Goal: Obtain resource: Obtain resource

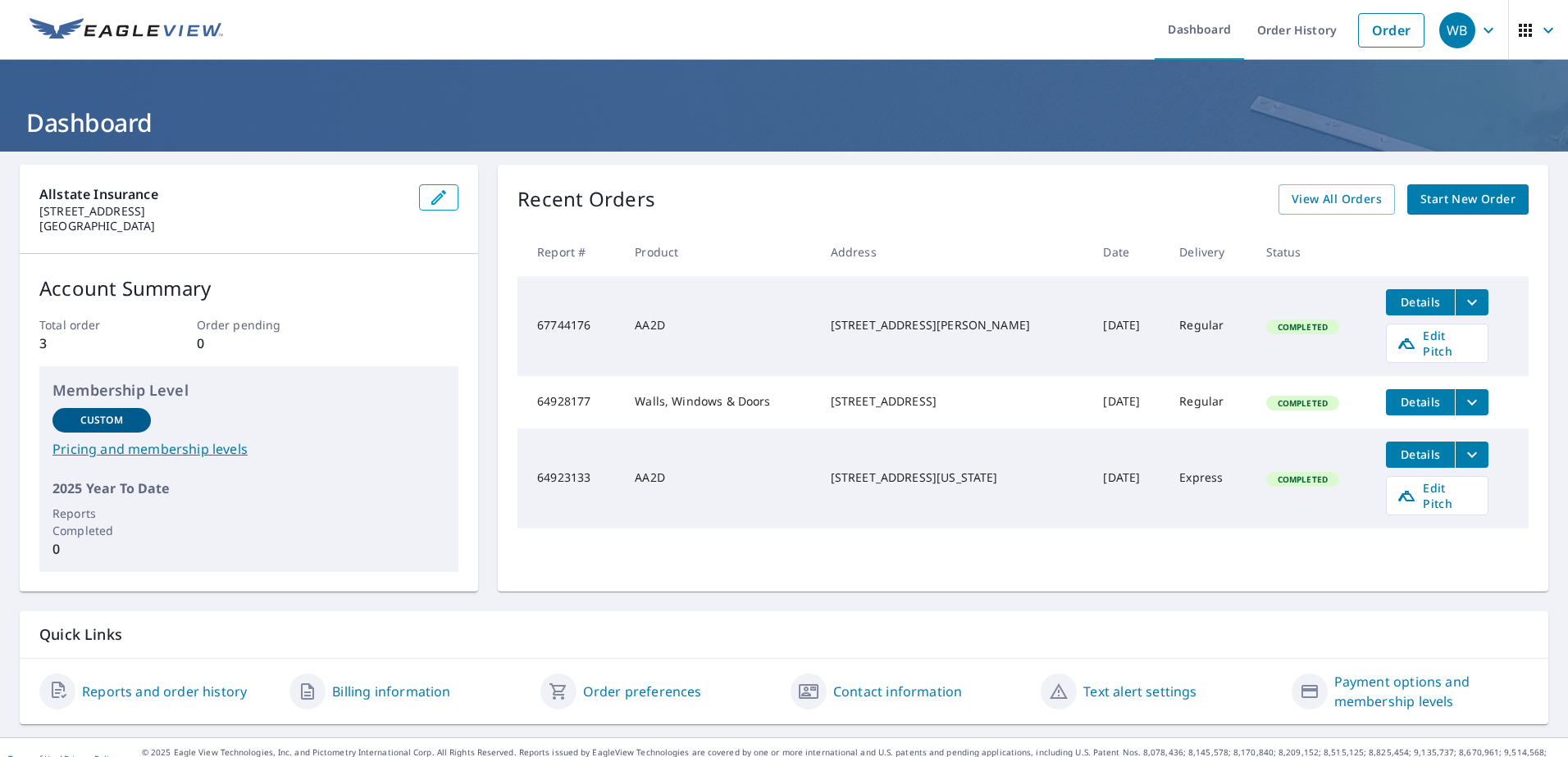
click at [693, 330] on td "AA2D" at bounding box center [719, 326] width 195 height 100
click at [1463, 301] on icon "filesDropdownBtn-67744176" at bounding box center [1472, 302] width 20 height 20
click at [1414, 306] on span "Details" at bounding box center [1420, 301] width 49 height 16
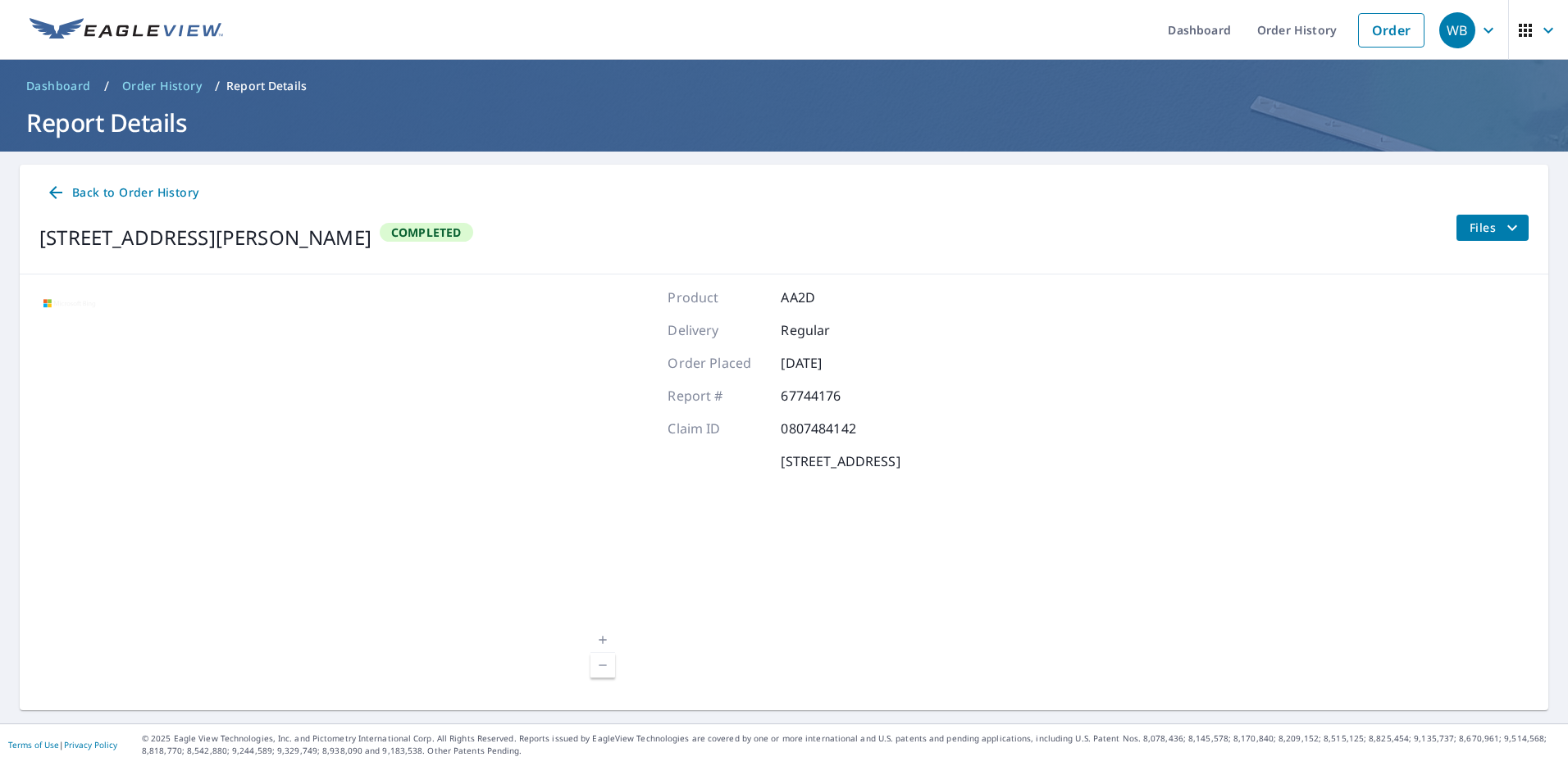
click at [1503, 222] on icon "filesDropdownBtn-67744176" at bounding box center [1512, 227] width 20 height 20
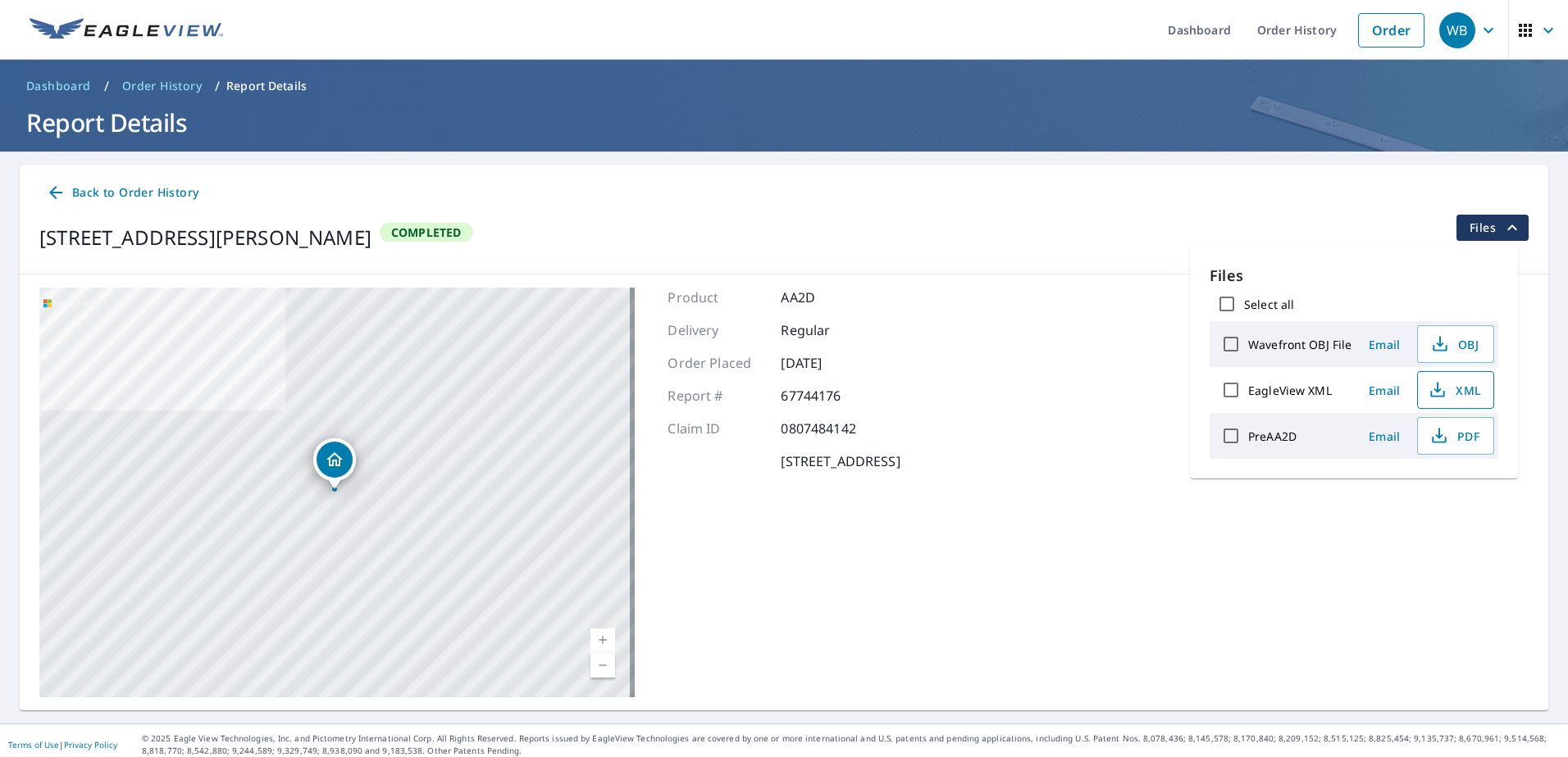
click at [1463, 391] on span "XML" at bounding box center [1454, 390] width 52 height 20
drag, startPoint x: 1125, startPoint y: 267, endPoint x: 1140, endPoint y: 307, distance: 42.7
click at [1125, 267] on div "Back to Order History 8126 Ceberry Dr Austin, TX 78759 Completed Files" at bounding box center [784, 219] width 1529 height 110
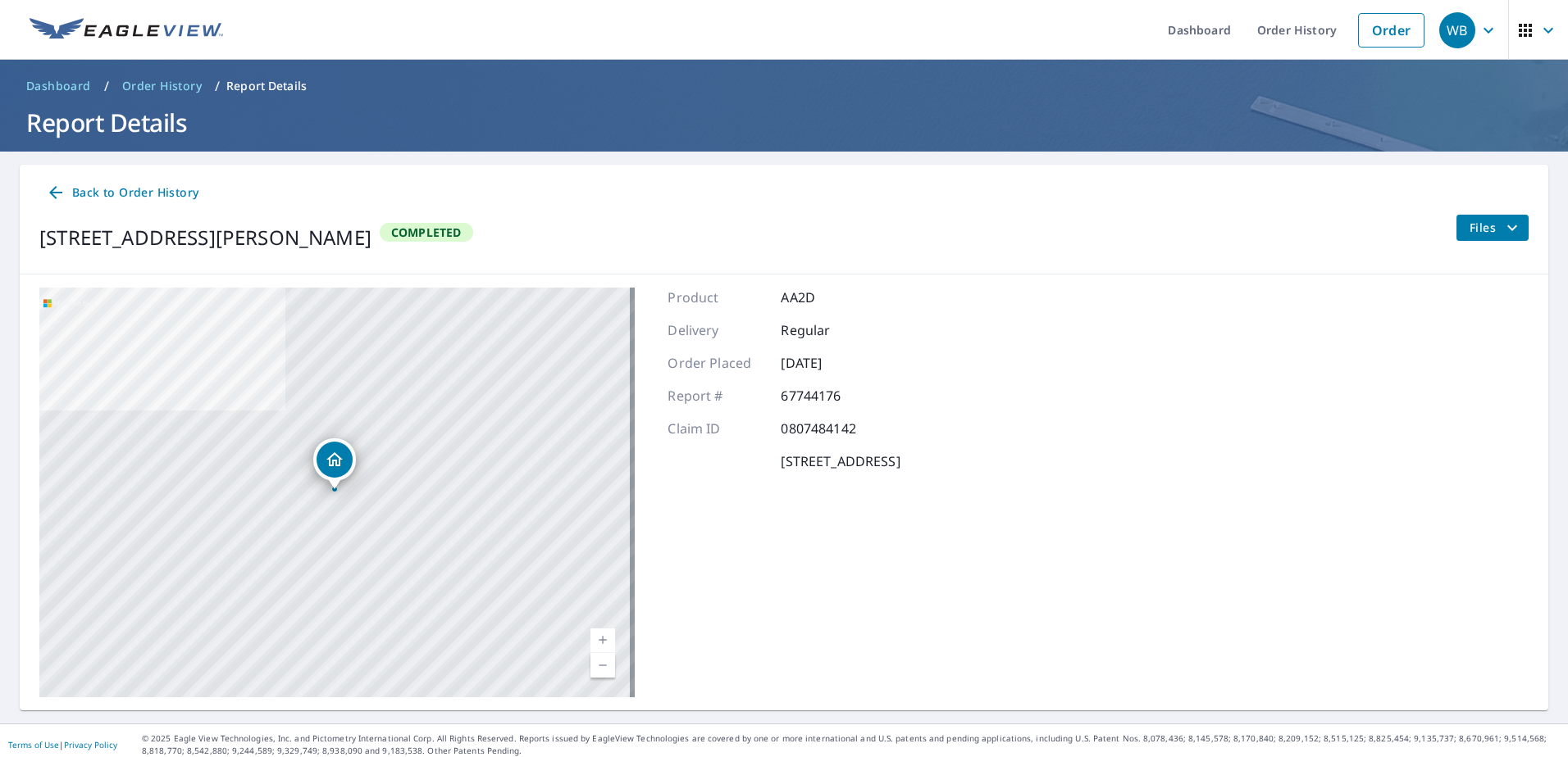
click at [1471, 219] on span "Files" at bounding box center [1495, 227] width 52 height 20
click at [1503, 223] on icon "filesDropdownBtn-67744176" at bounding box center [1512, 227] width 20 height 20
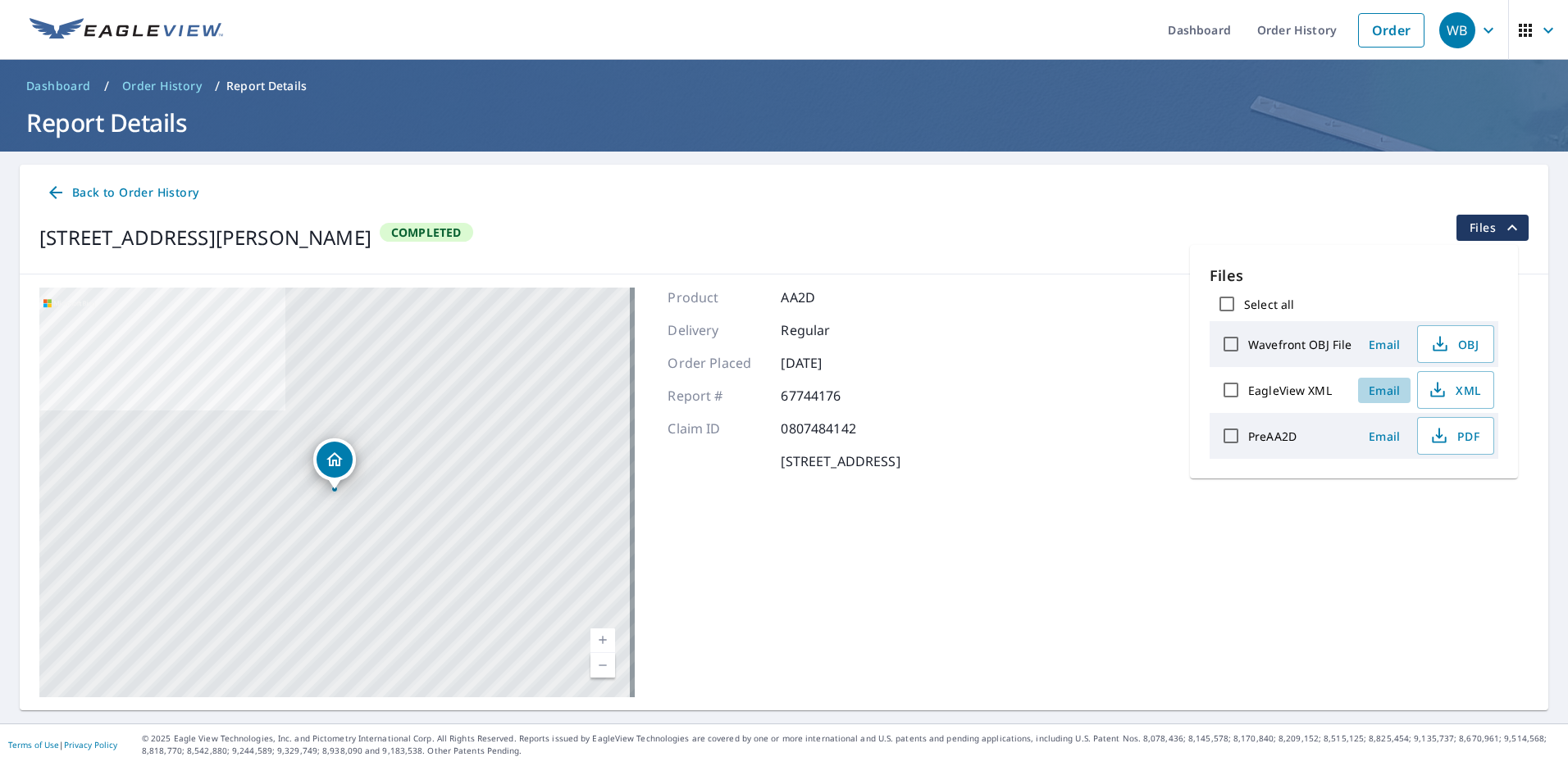
click at [1387, 390] on span "Email" at bounding box center [1385, 391] width 39 height 16
click at [1387, 390] on div "Files Select all Wavefront OBJ File Email OBJ EagleView XML Email XML PreAA2D E…" at bounding box center [1354, 362] width 328 height 233
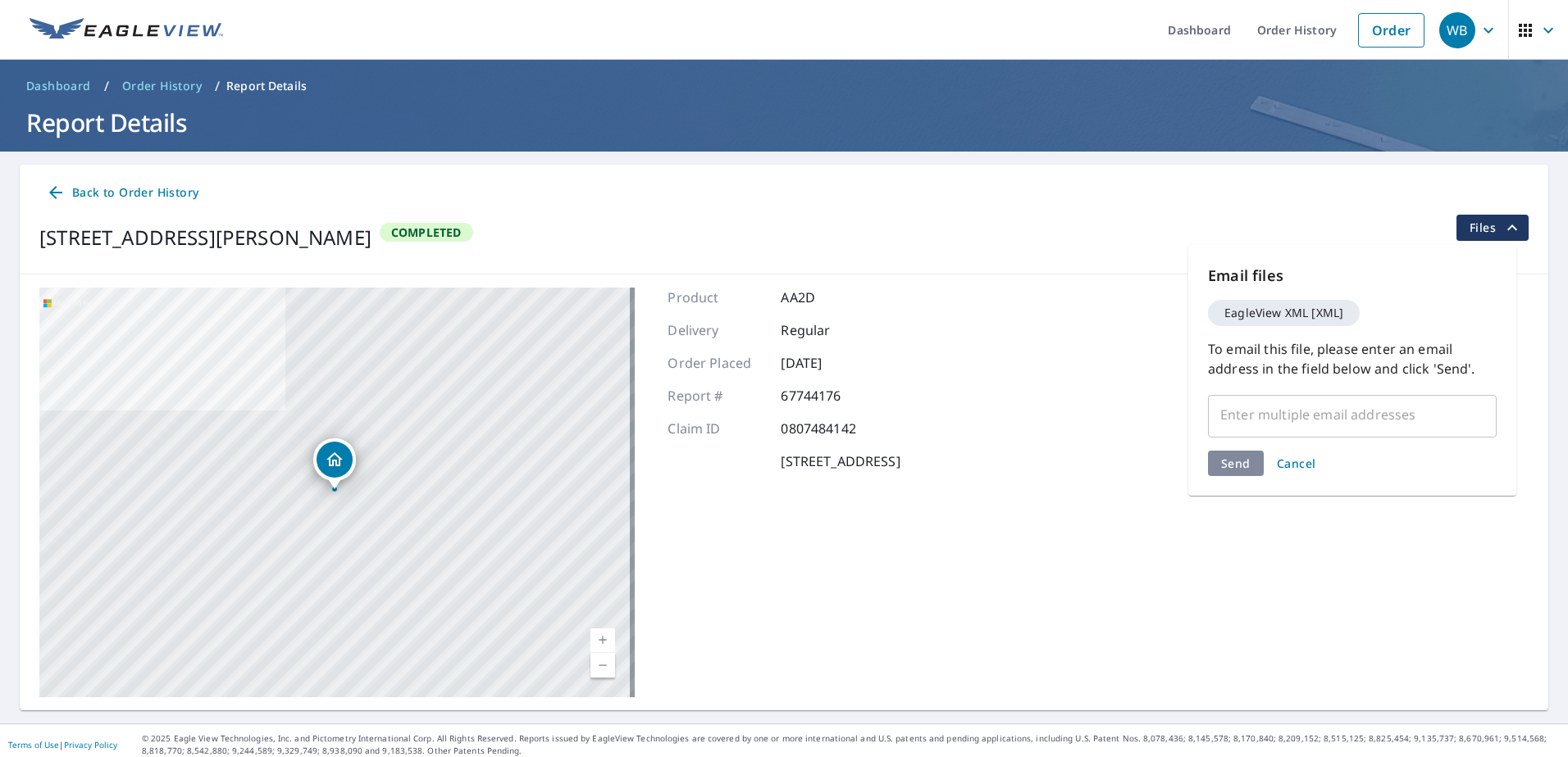
click at [1307, 419] on input "text" at bounding box center [1340, 414] width 249 height 31
type input "wberg@allstate.com"
click at [1240, 482] on div "Send Cancel" at bounding box center [1352, 494] width 288 height 25
click at [1240, 487] on span "Send" at bounding box center [1236, 495] width 30 height 16
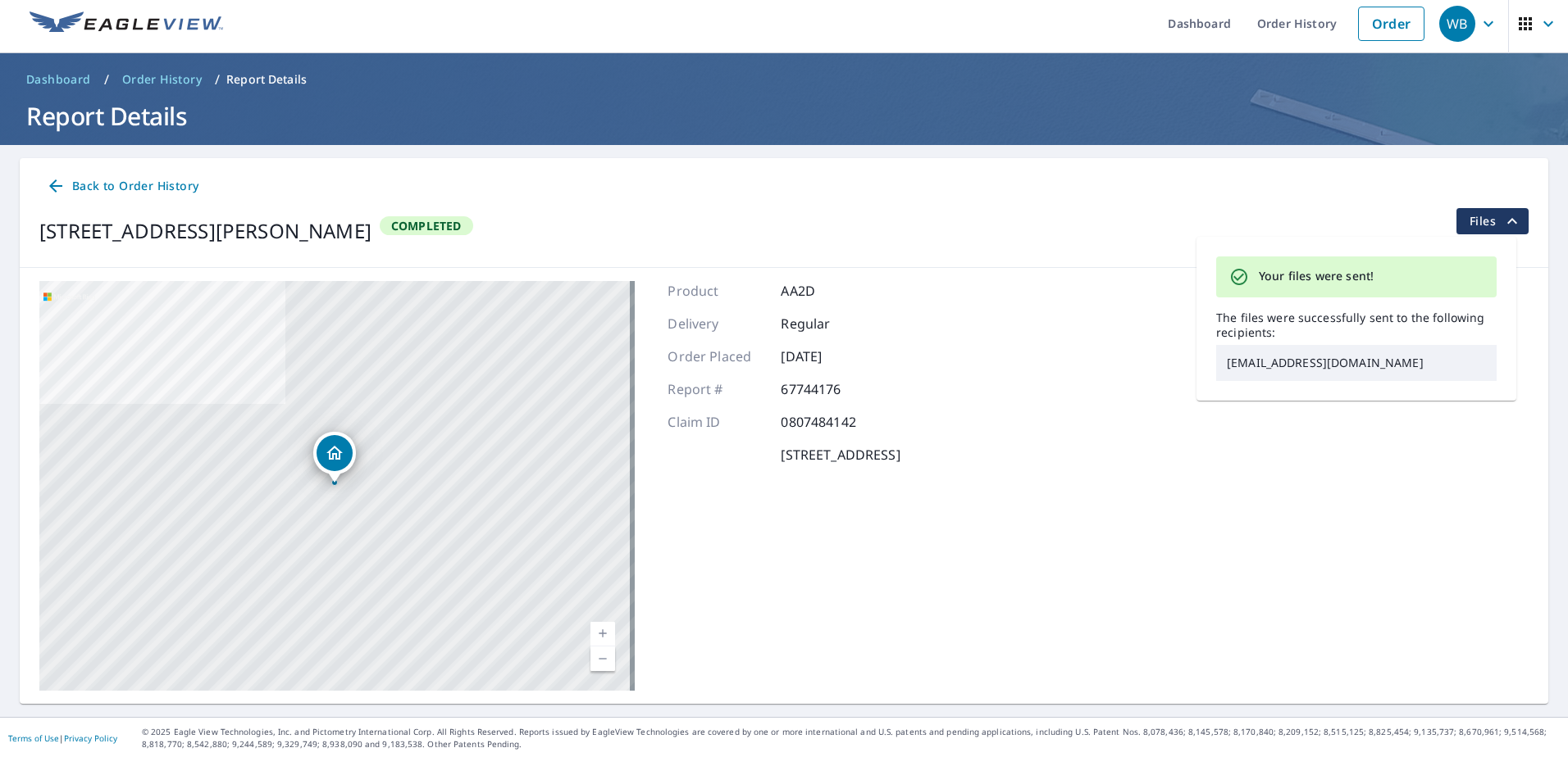
scroll to position [8, 0]
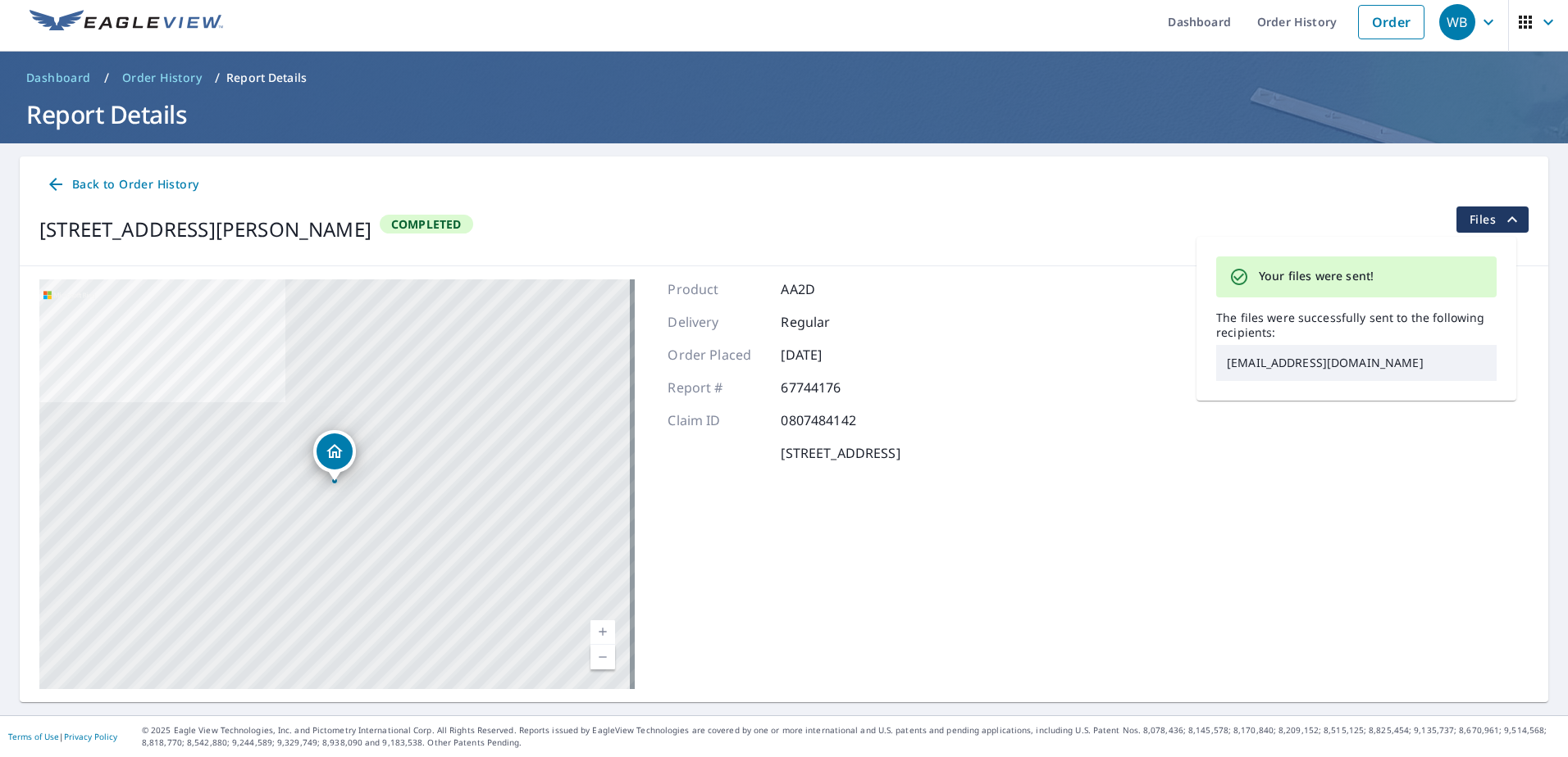
click at [886, 354] on div "Order Placed Oct 06, 2025" at bounding box center [783, 354] width 232 height 20
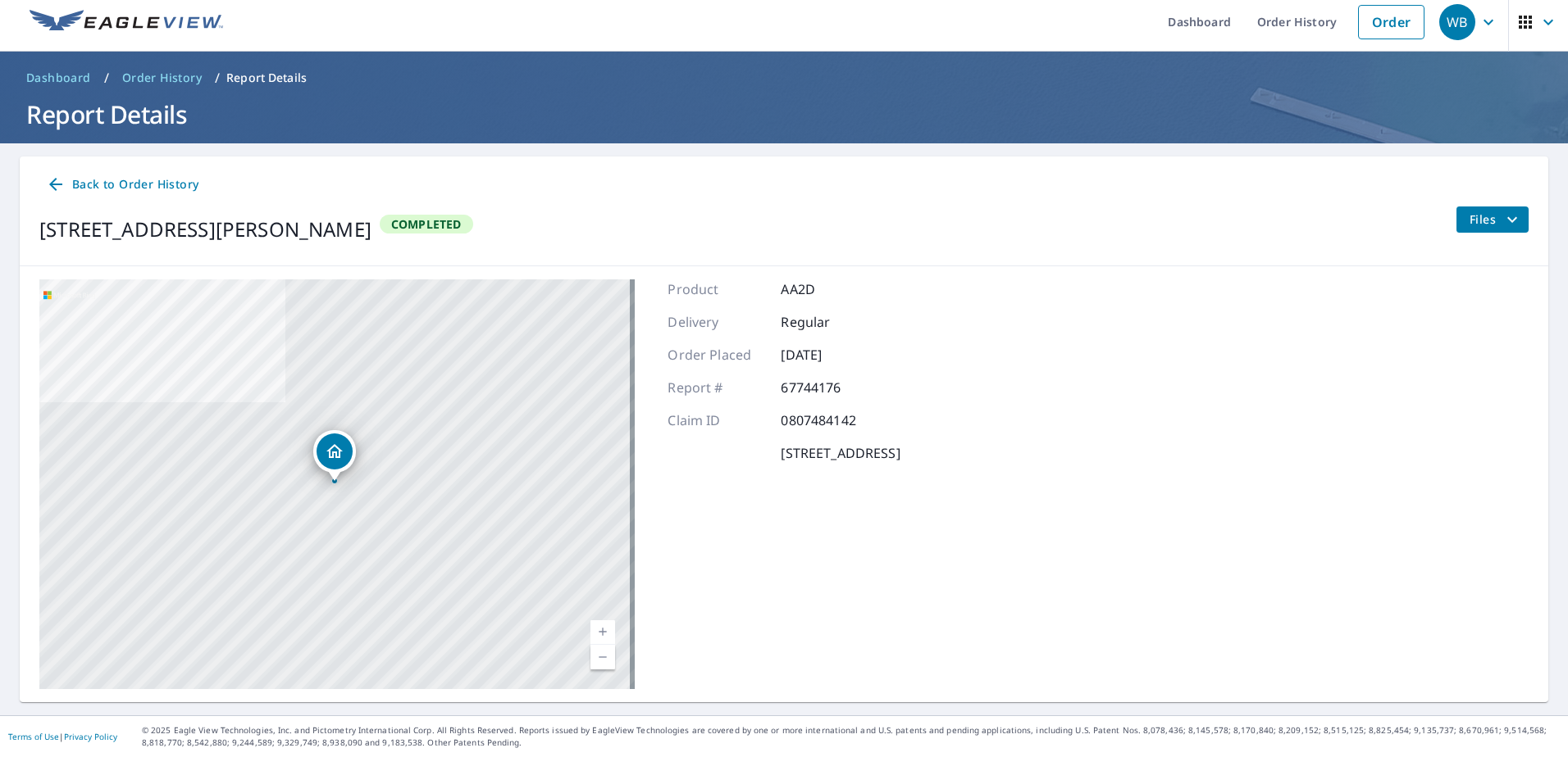
click at [1481, 225] on span "Files" at bounding box center [1495, 219] width 52 height 20
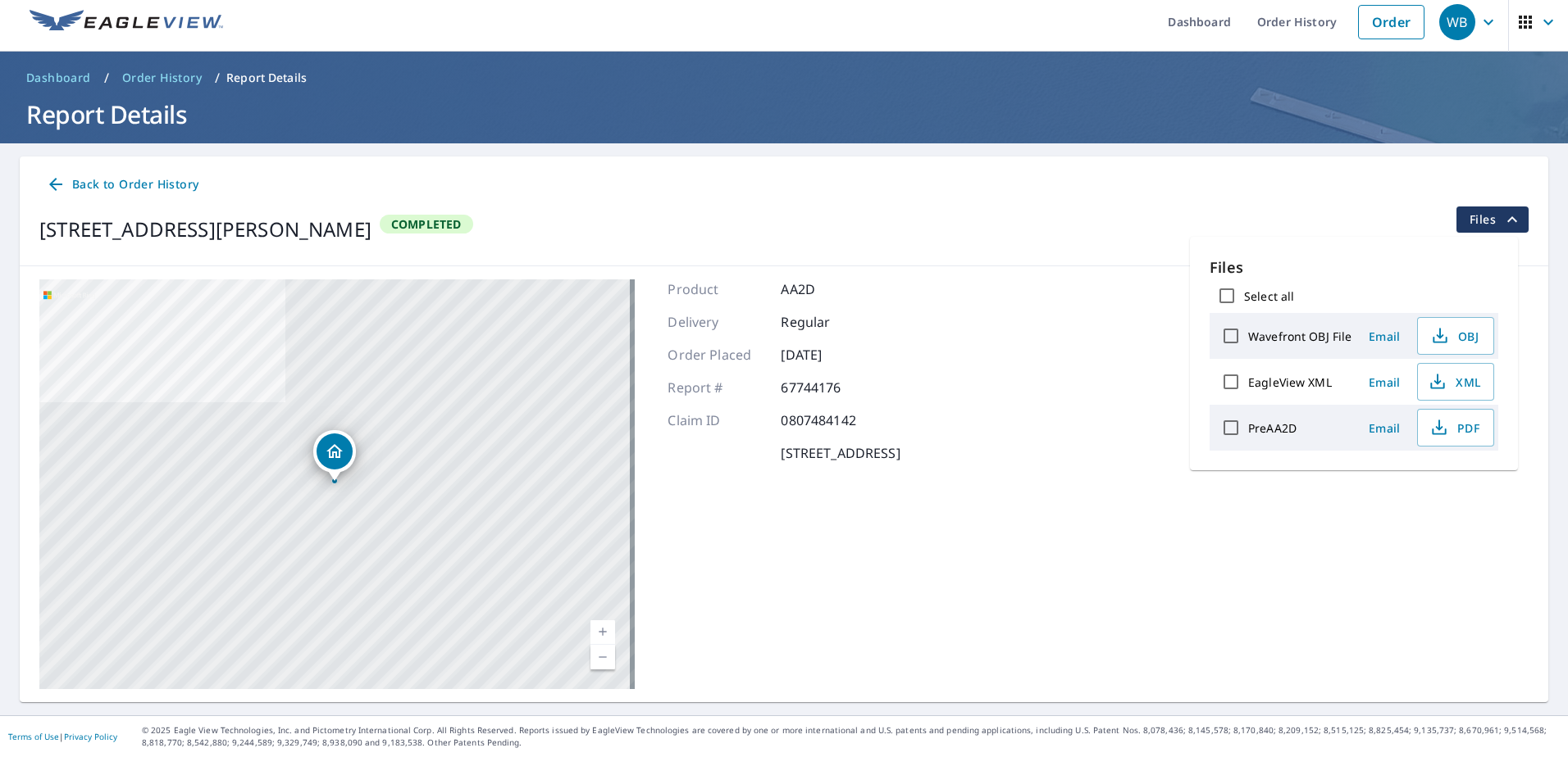
click at [1228, 378] on input "EagleView XML" at bounding box center [1230, 381] width 34 height 34
click at [1222, 379] on input "EagleView XML" at bounding box center [1230, 381] width 34 height 34
click at [1443, 484] on span "Download" at bounding box center [1435, 485] width 87 height 20
click at [1227, 379] on input "EagleView XML" at bounding box center [1230, 381] width 34 height 34
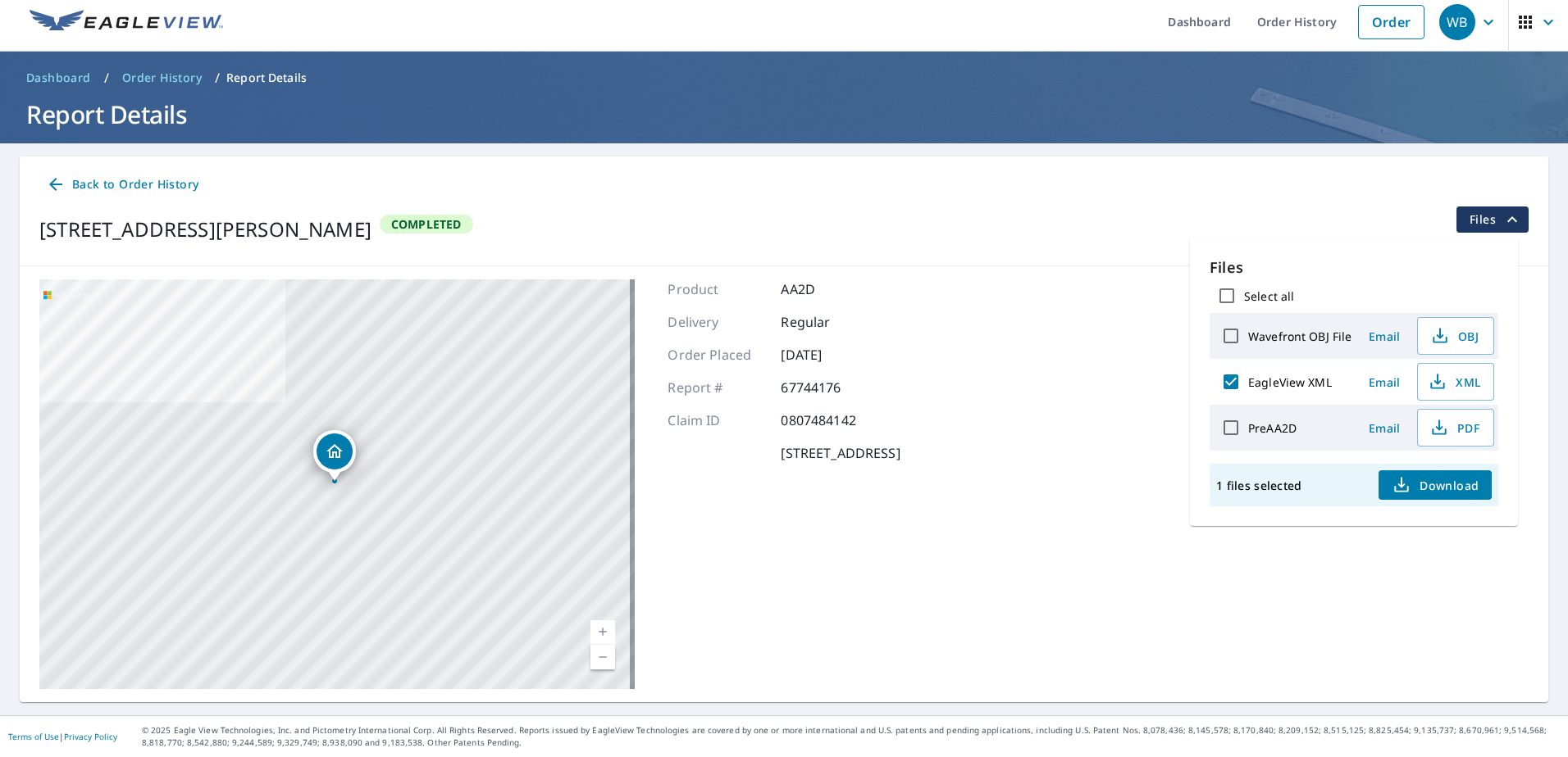
checkbox input "false"
click at [1231, 290] on input "Select all" at bounding box center [1226, 296] width 34 height 34
checkbox input "true"
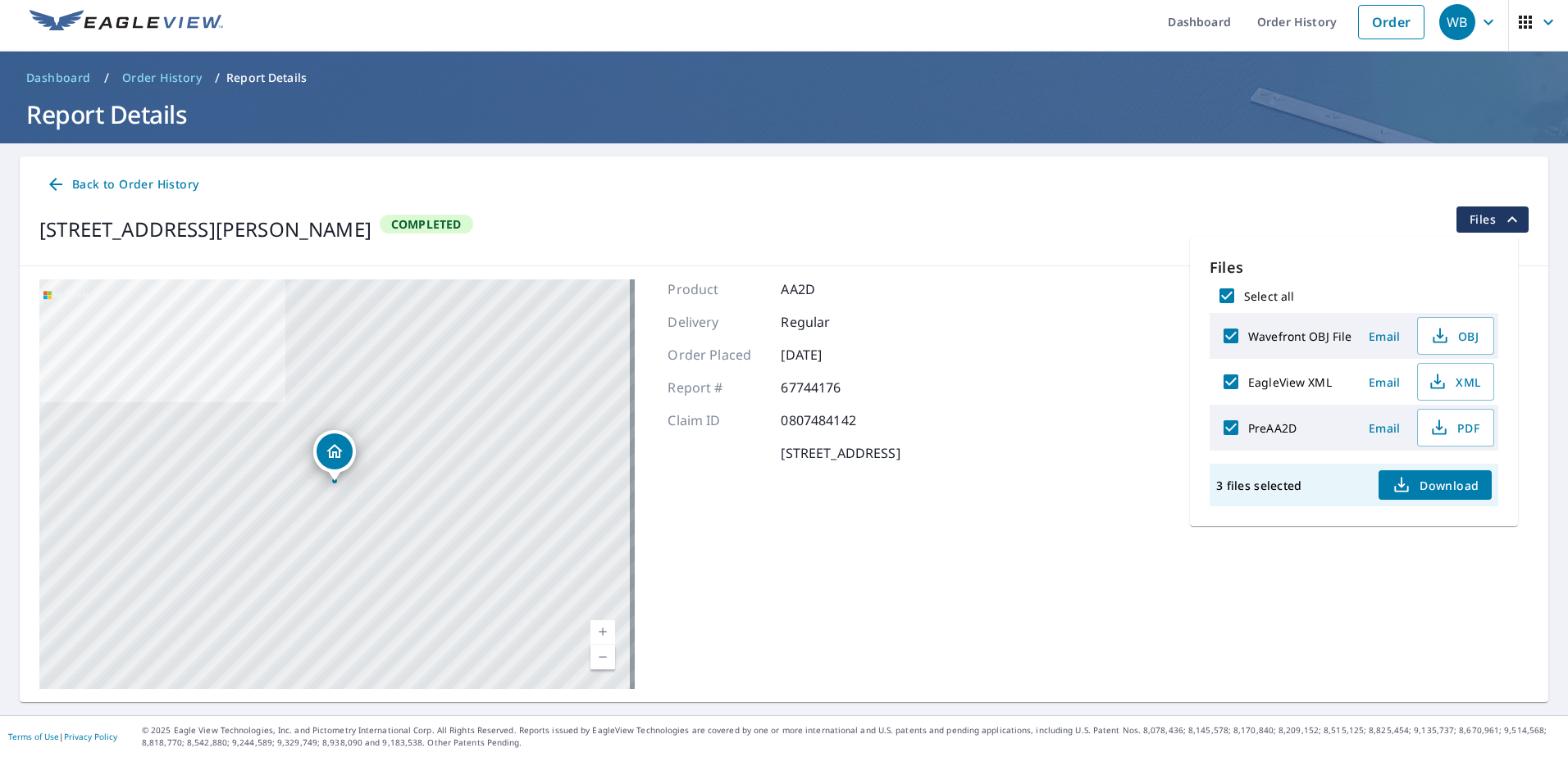
checkbox input "true"
click at [1438, 485] on span "Download" at bounding box center [1435, 485] width 87 height 20
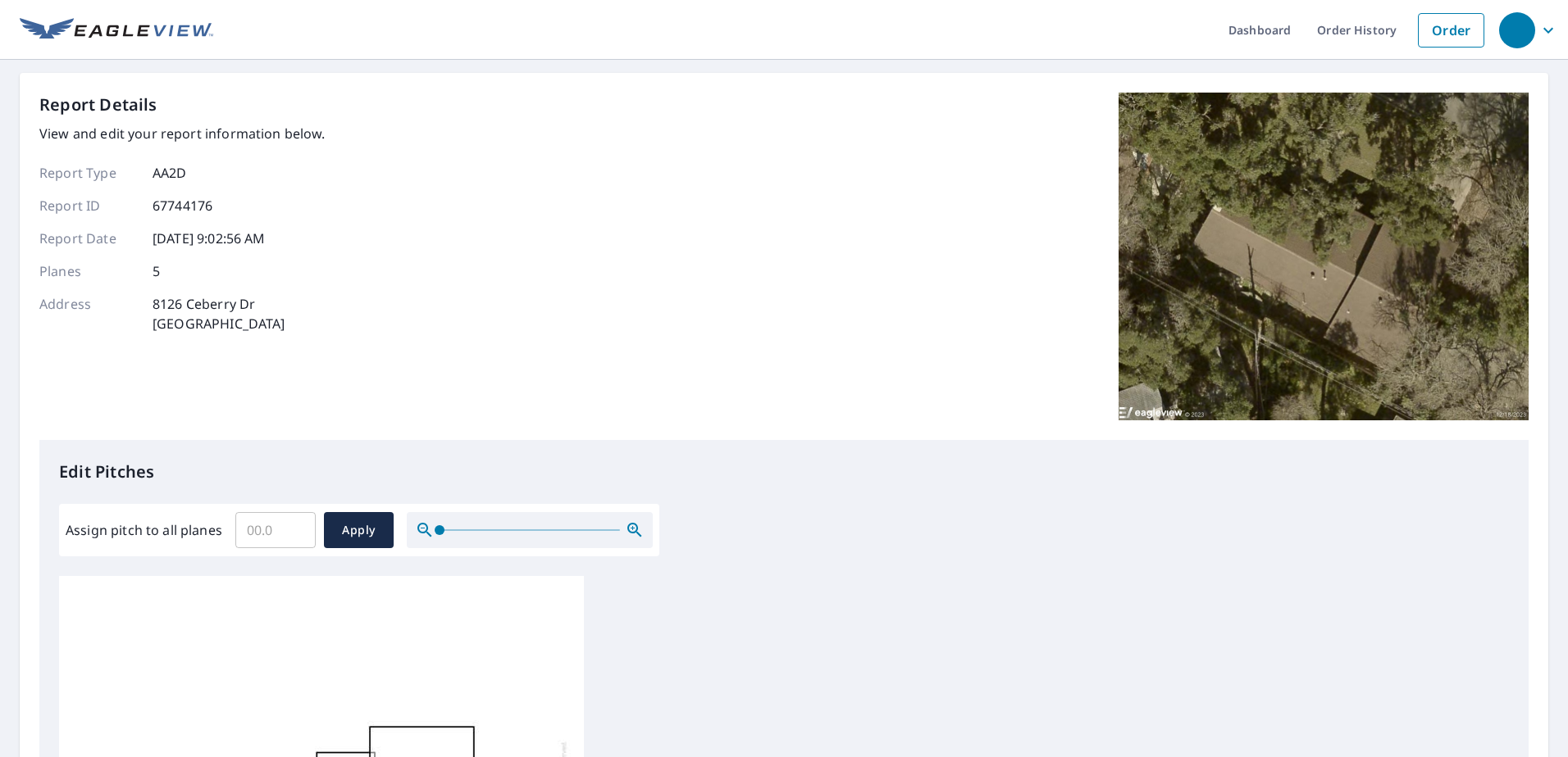
click at [284, 535] on input "Assign pitch to all planes" at bounding box center [275, 530] width 80 height 46
type input "4"
click at [356, 523] on span "Apply" at bounding box center [358, 531] width 44 height 20
type input "4"
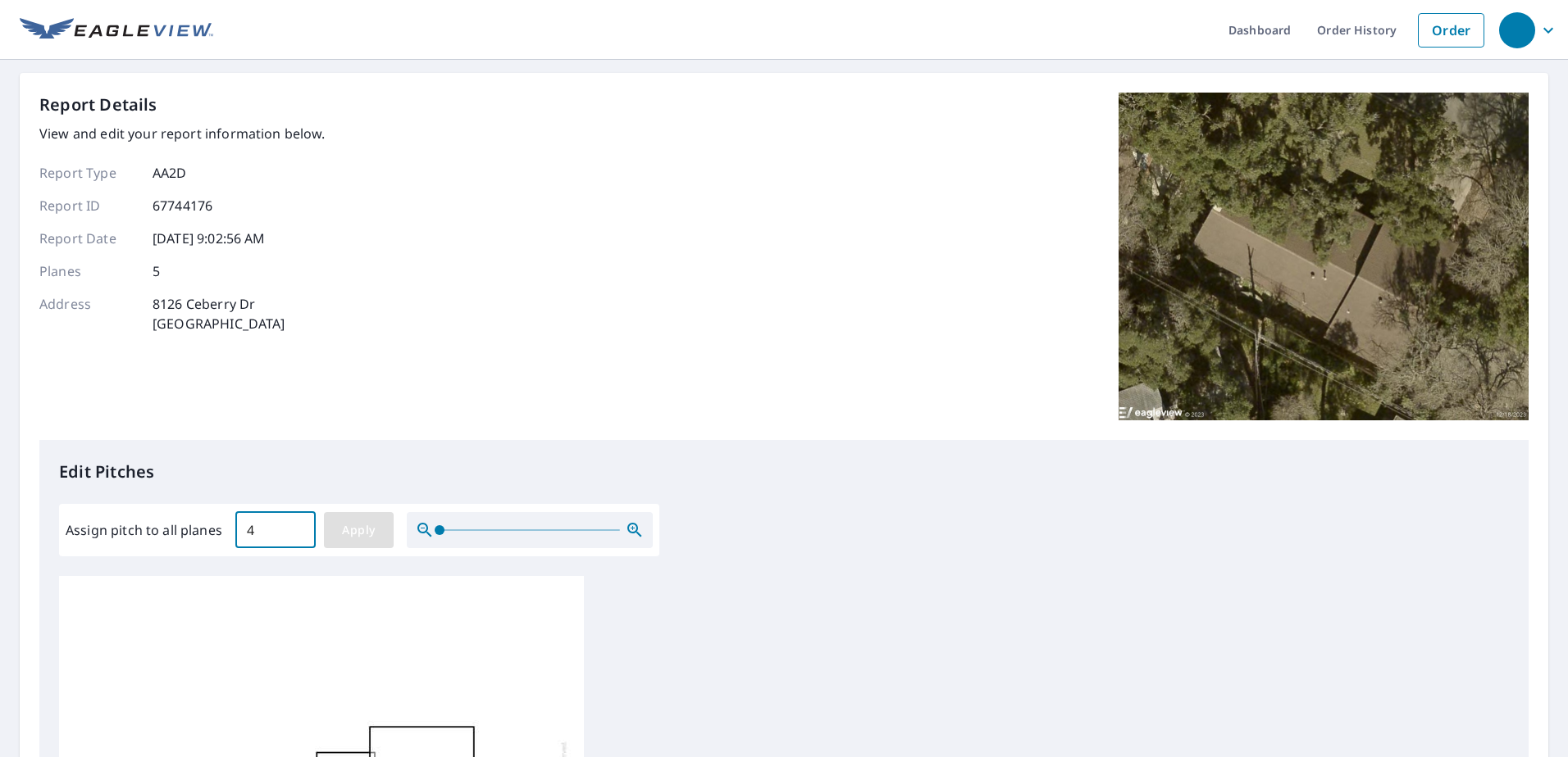
type input "4"
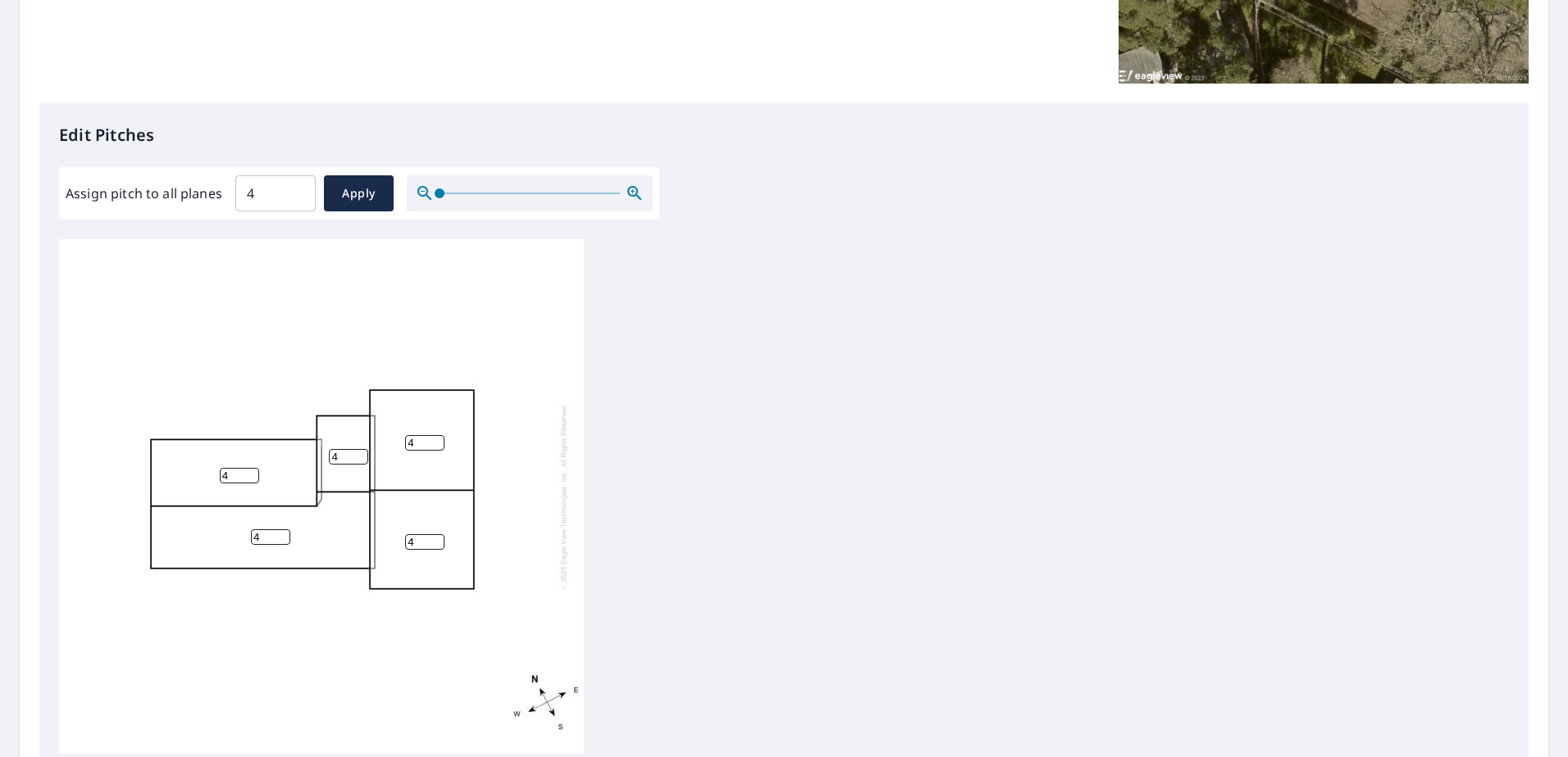
scroll to position [492, 0]
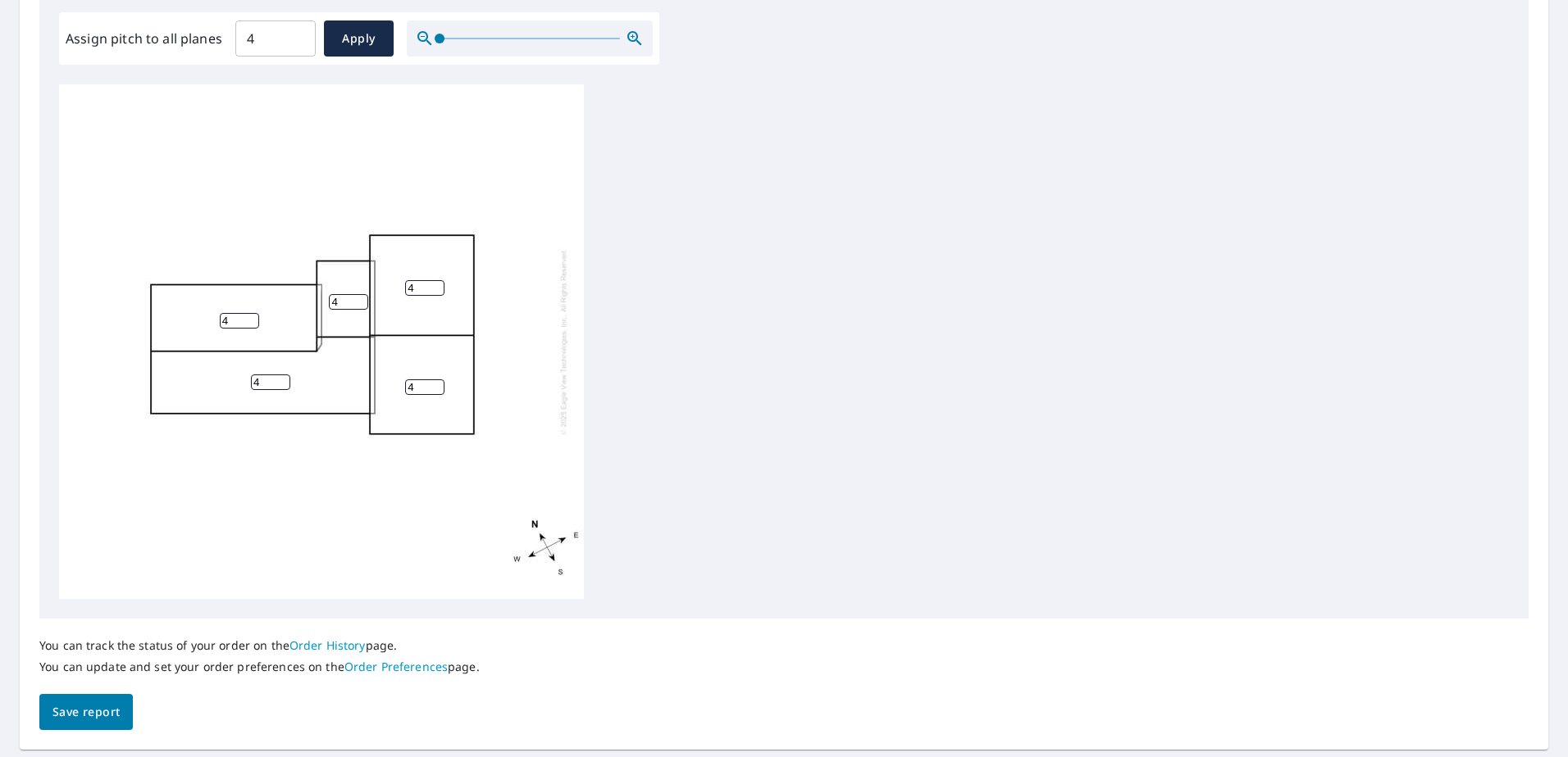
click at [101, 709] on span "Save report" at bounding box center [86, 712] width 67 height 20
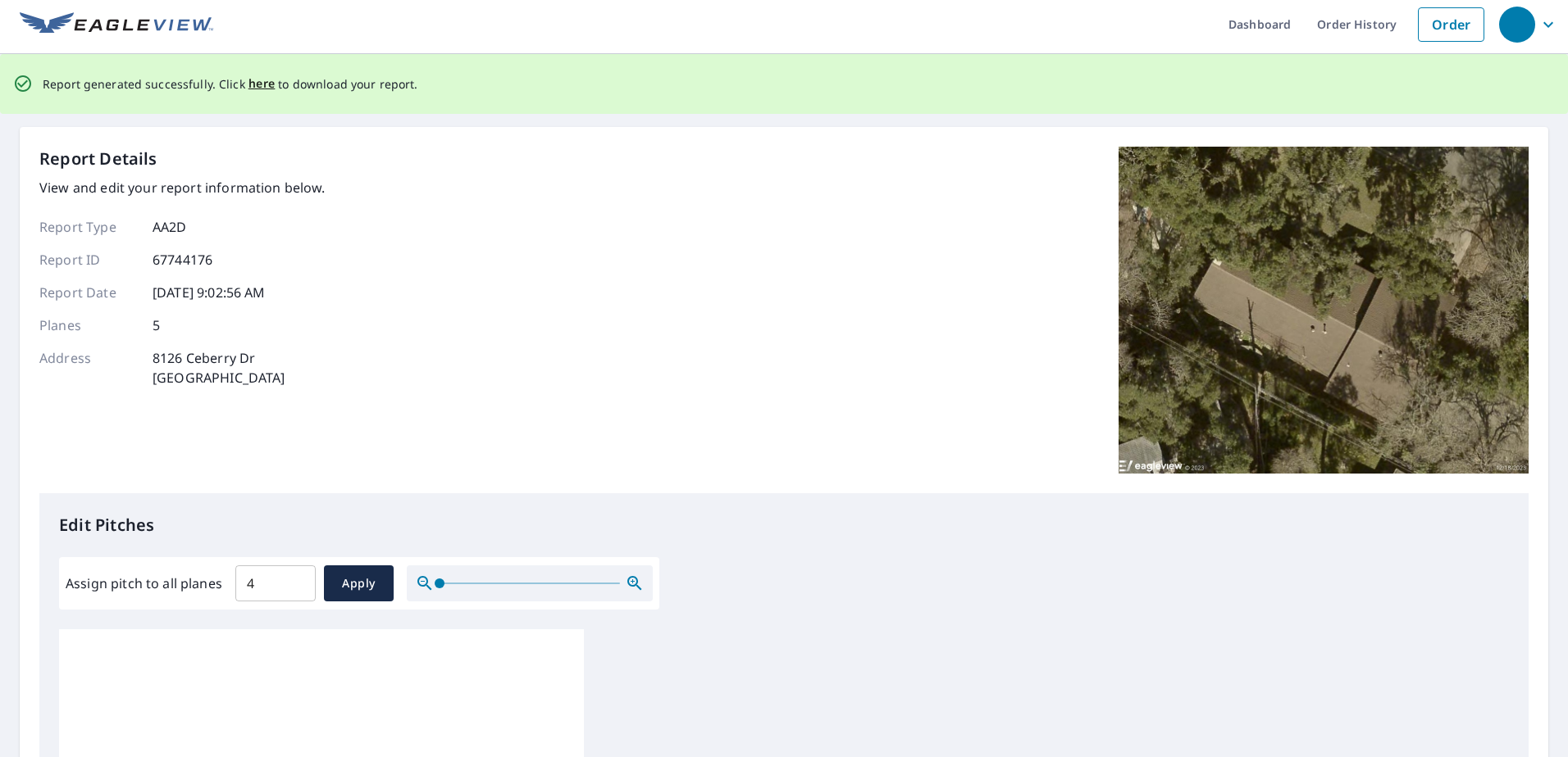
scroll to position [0, 0]
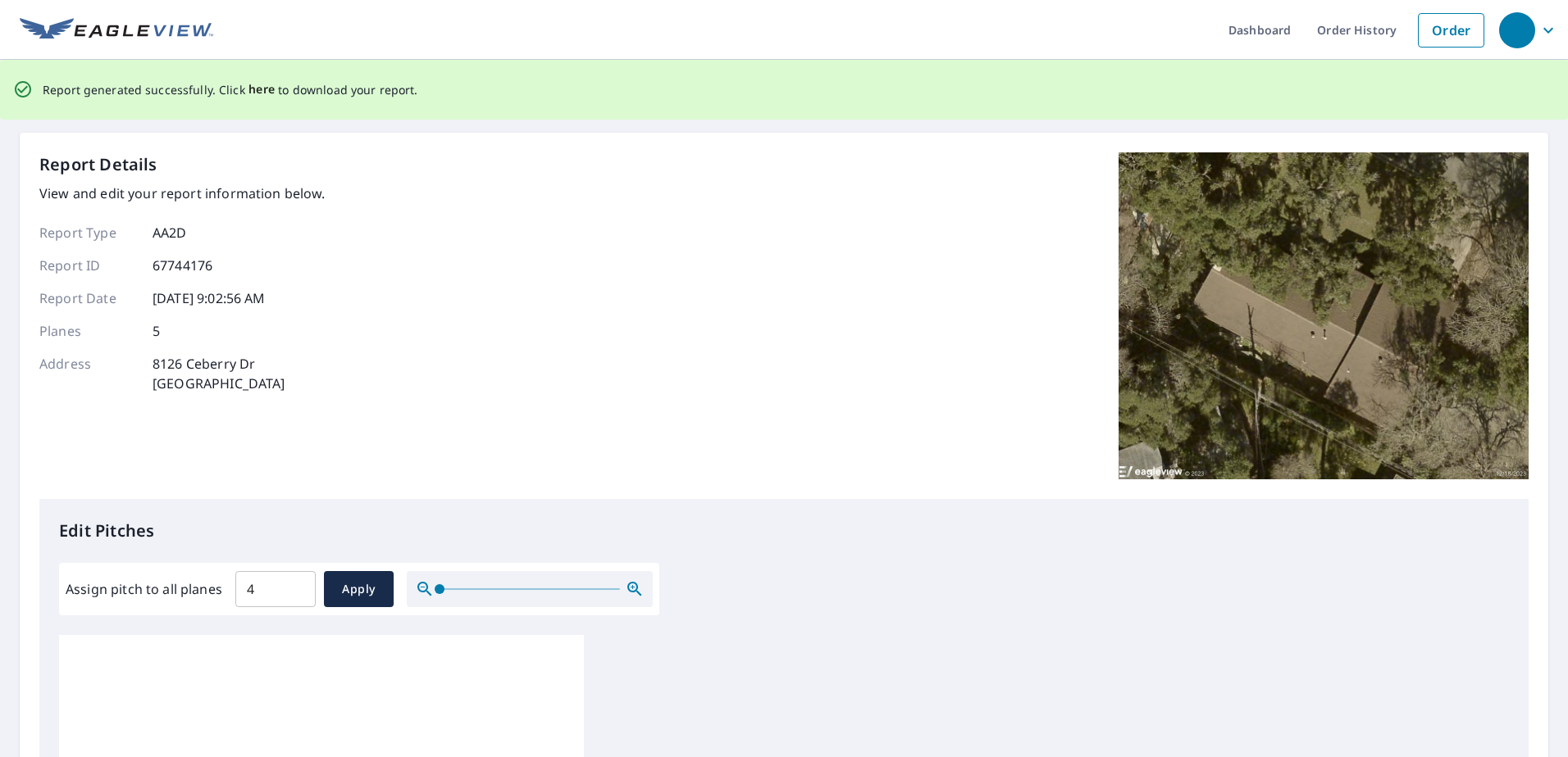
click at [260, 90] on span "here" at bounding box center [261, 89] width 27 height 20
